Goal: Book appointment/travel/reservation

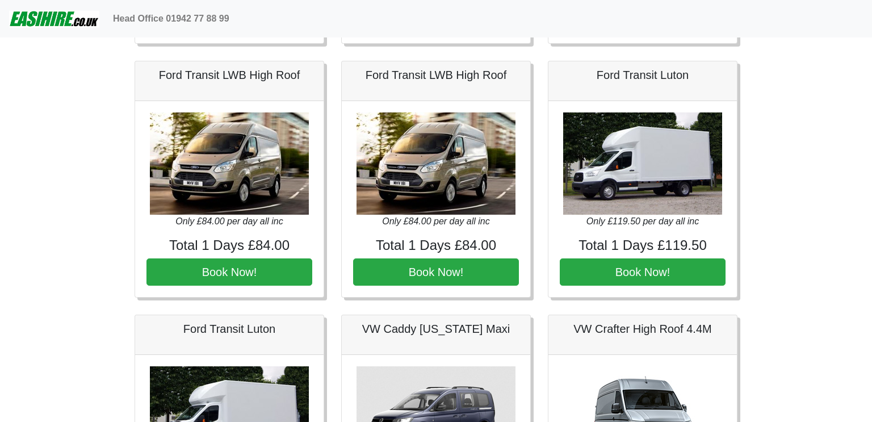
scroll to position [1040, 0]
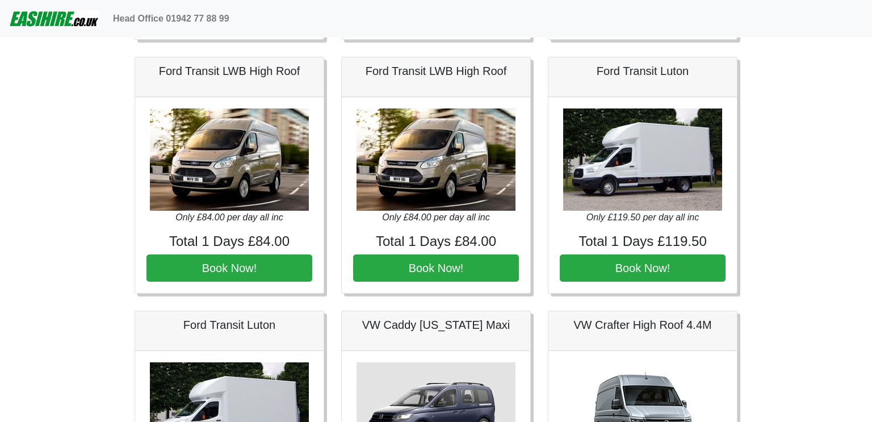
click at [225, 170] on img at bounding box center [229, 159] width 159 height 102
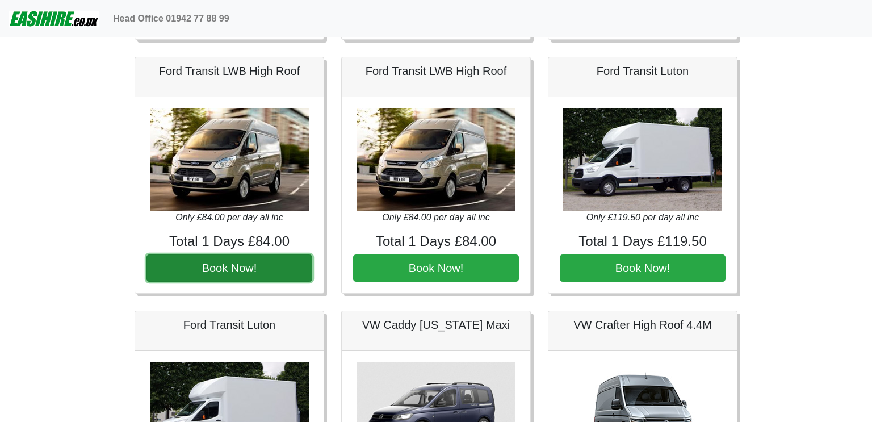
click at [226, 271] on button "Book Now!" at bounding box center [229, 267] width 166 height 27
click at [207, 266] on button "Book Now!" at bounding box center [229, 267] width 166 height 27
